Goal: Task Accomplishment & Management: Complete application form

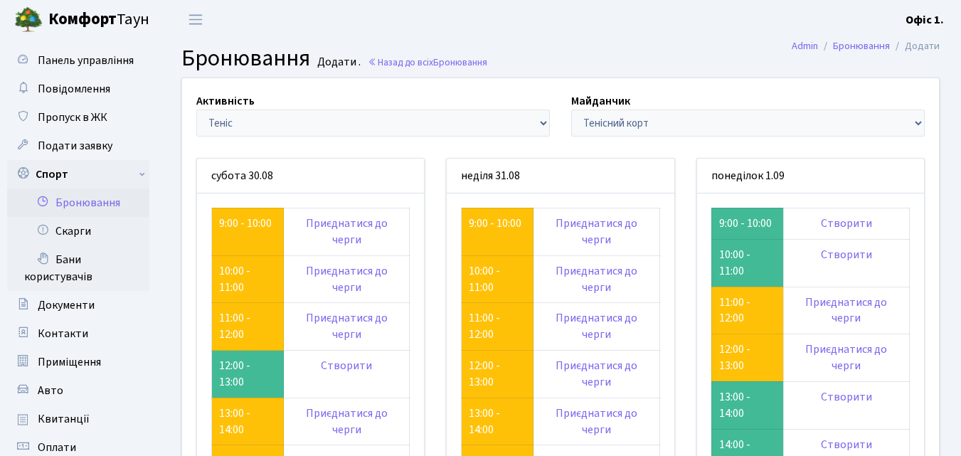
scroll to position [142, 0]
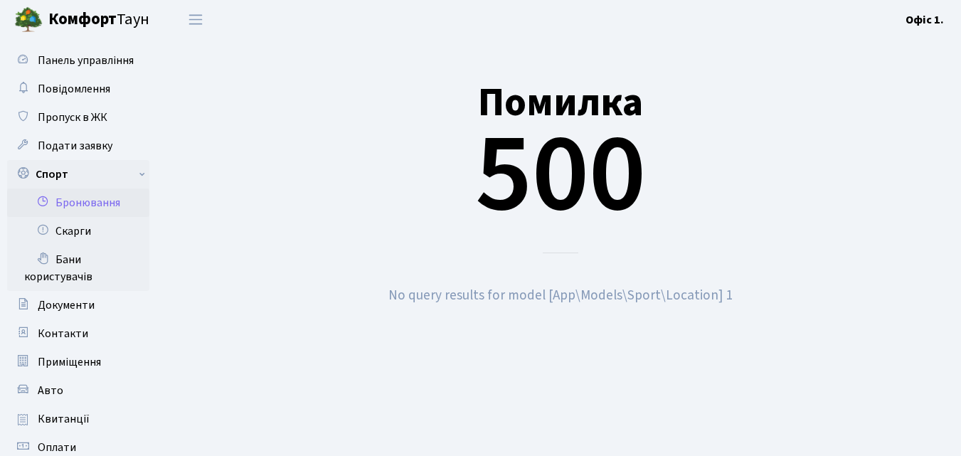
click at [80, 206] on link "Бронювання" at bounding box center [78, 203] width 142 height 28
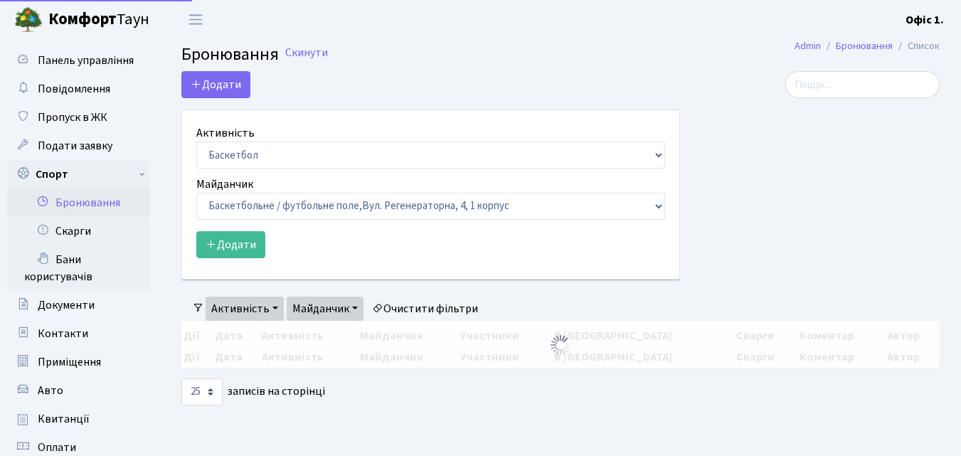
select select "25"
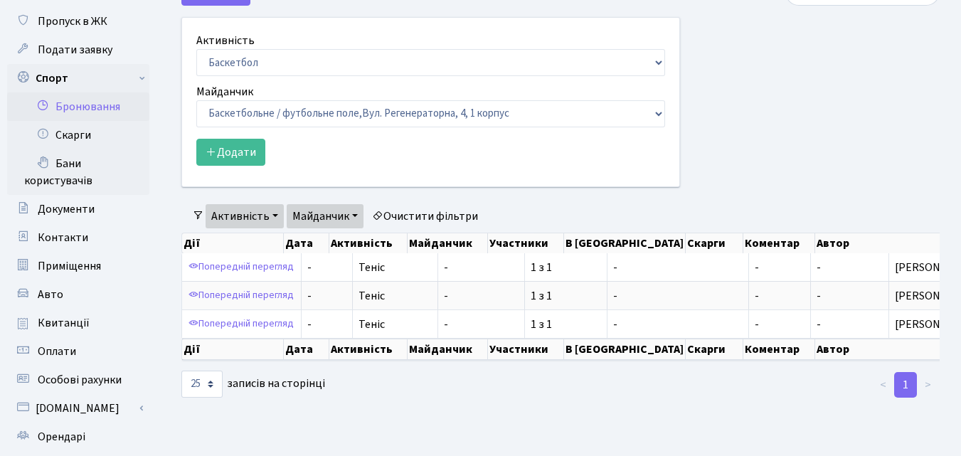
scroll to position [71, 0]
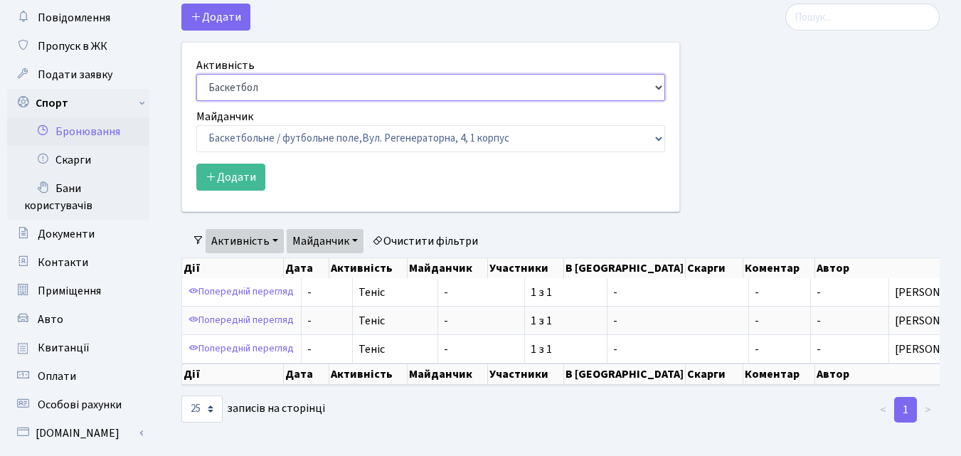
click at [654, 90] on select "Баскетбол Волейбол Йога Катання на роликах Настільний теніс Теніс Футбол Фітнес" at bounding box center [430, 87] width 469 height 27
select select "1"
click at [196, 74] on select "Баскетбол Волейбол Йога Катання на роликах Настільний теніс Теніс Футбол Фітнес" at bounding box center [430, 87] width 469 height 27
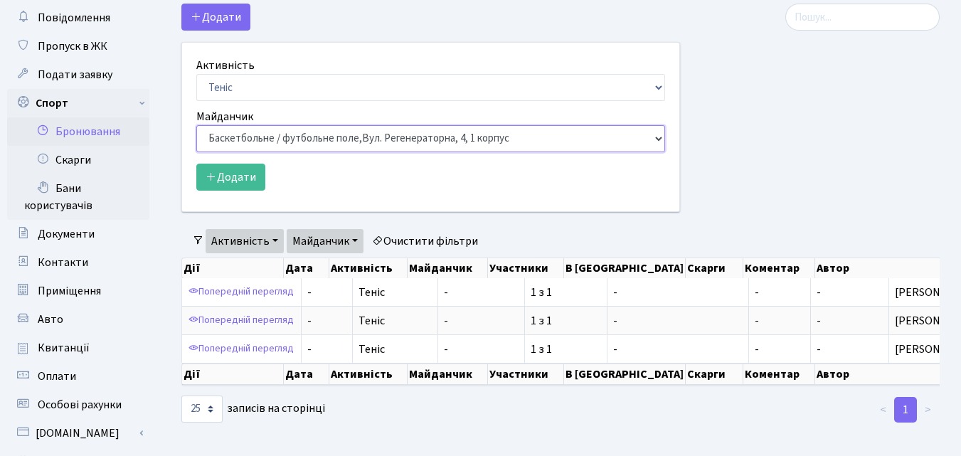
click at [648, 133] on select "Баскетбольне / футбольне поле, Вул. Регенераторна, 4, 1 корпус Баскетбольне пол…" at bounding box center [430, 138] width 469 height 27
select select "16"
click at [196, 125] on select "Баскетбольне / футбольне поле, Вул. Регенераторна, 4, 1 корпус Баскетбольне пол…" at bounding box center [430, 138] width 469 height 27
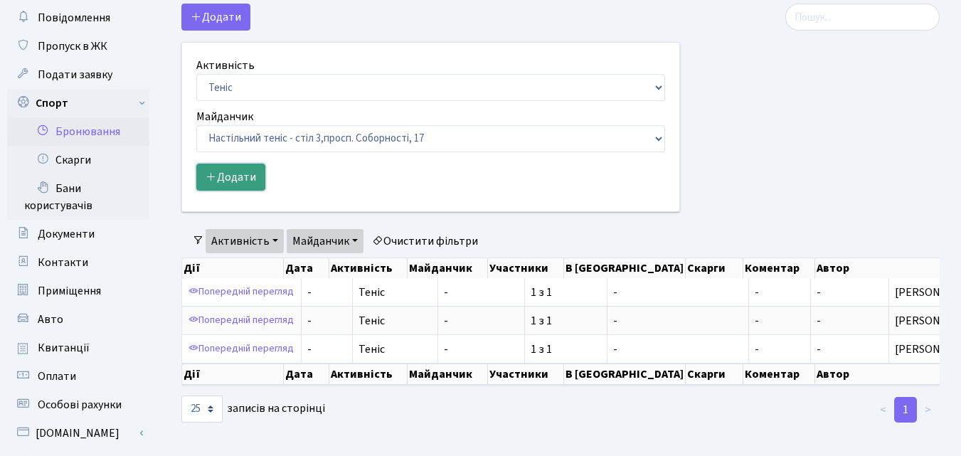
click at [238, 184] on button "Додати" at bounding box center [230, 177] width 69 height 27
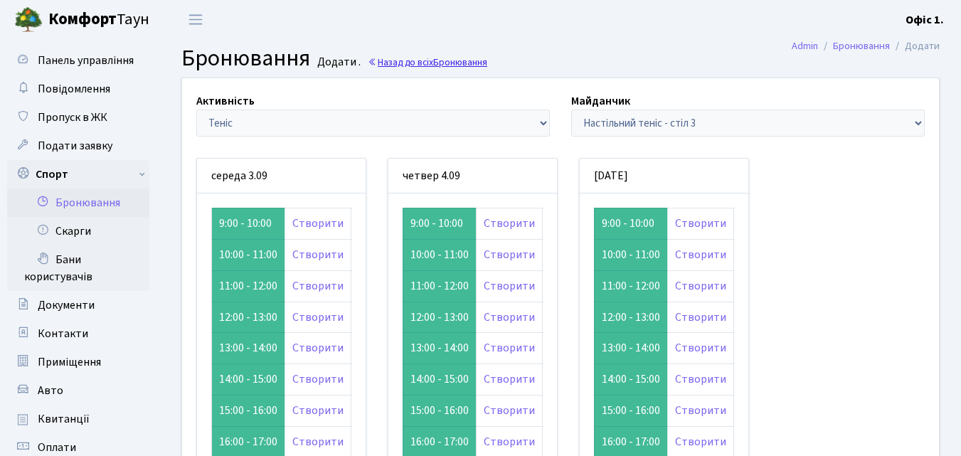
click at [402, 59] on link "Назад до всіх Бронювання" at bounding box center [428, 63] width 120 height 14
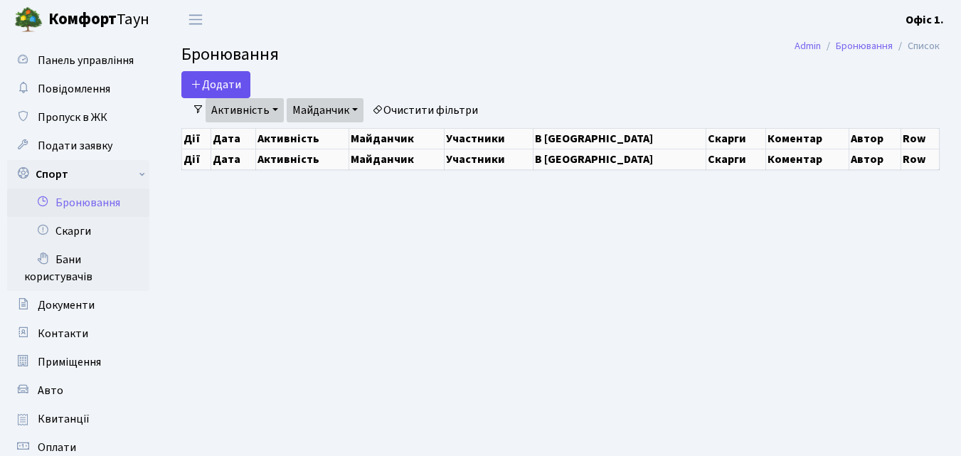
select select "25"
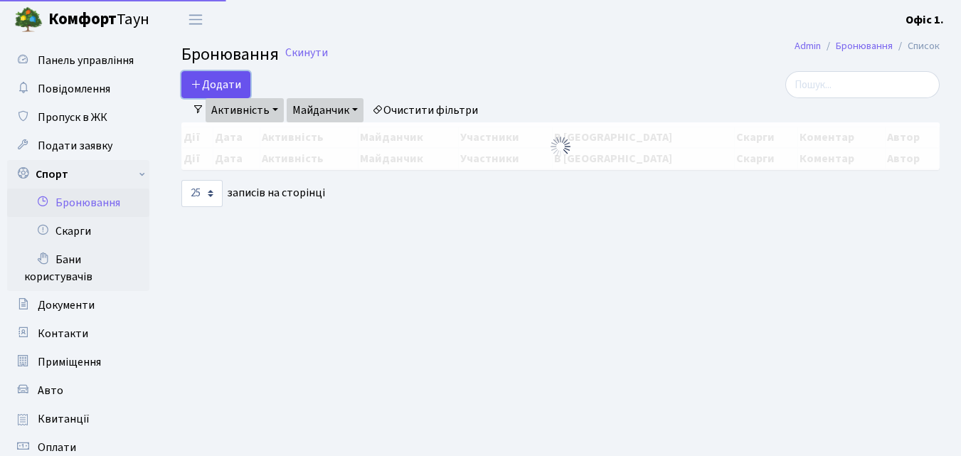
click at [226, 83] on button "Додати" at bounding box center [215, 84] width 69 height 27
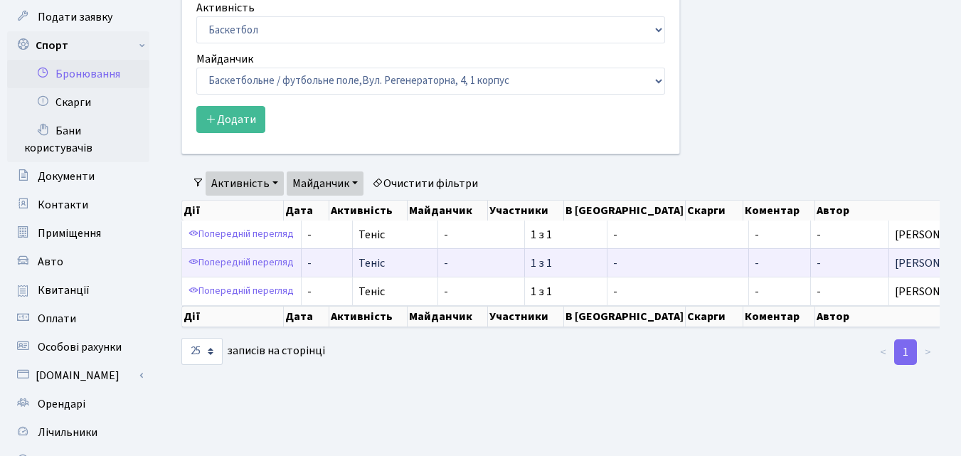
scroll to position [142, 0]
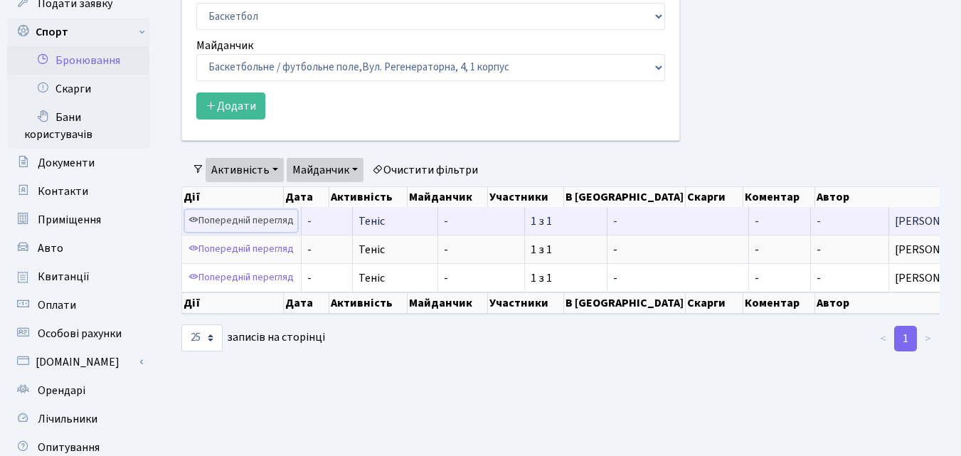
click at [250, 223] on link "Попередній перегляд" at bounding box center [241, 221] width 112 height 22
